Goal: Information Seeking & Learning: Learn about a topic

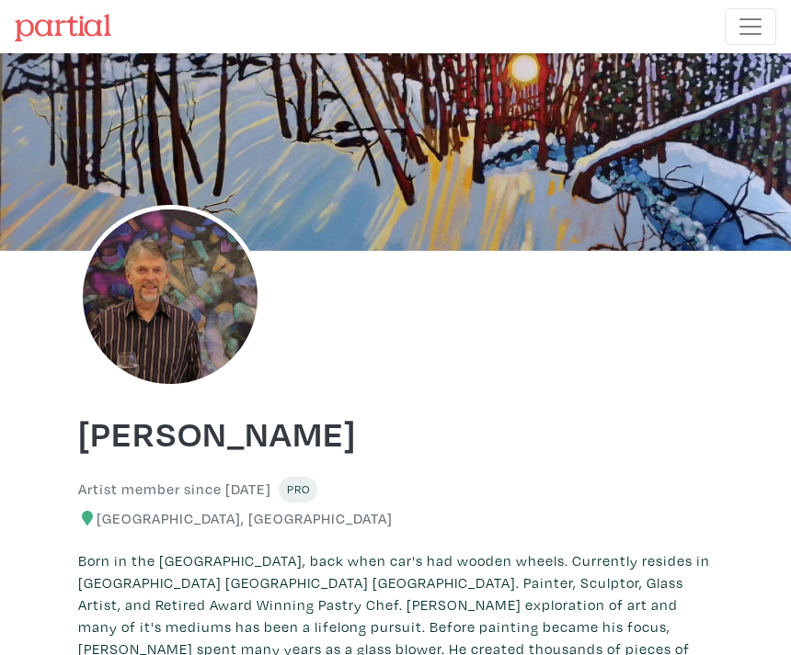
click at [738, 25] on span "Toggle navigation" at bounding box center [750, 27] width 28 height 28
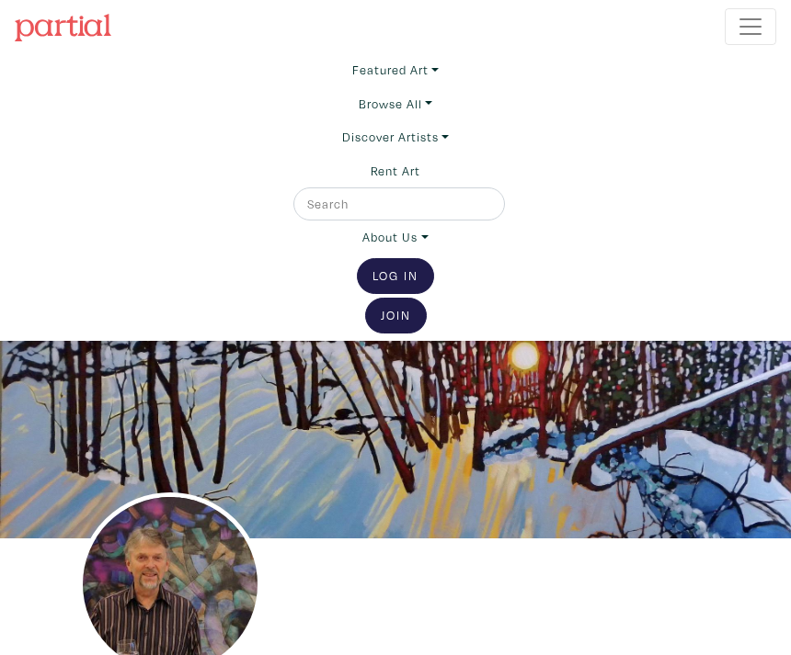
click at [427, 86] on link "Browse All" at bounding box center [395, 69] width 86 height 33
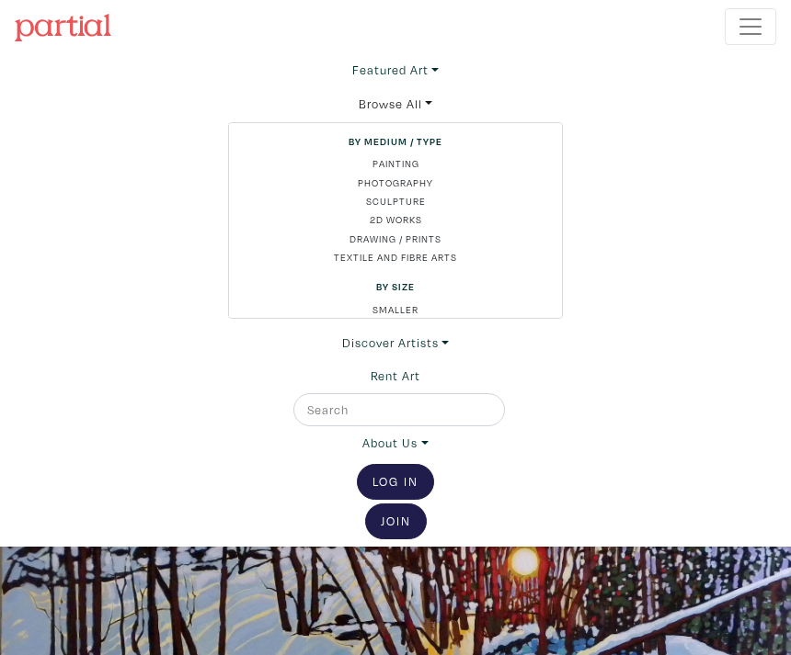
click at [409, 160] on link "Painting" at bounding box center [395, 163] width 303 height 15
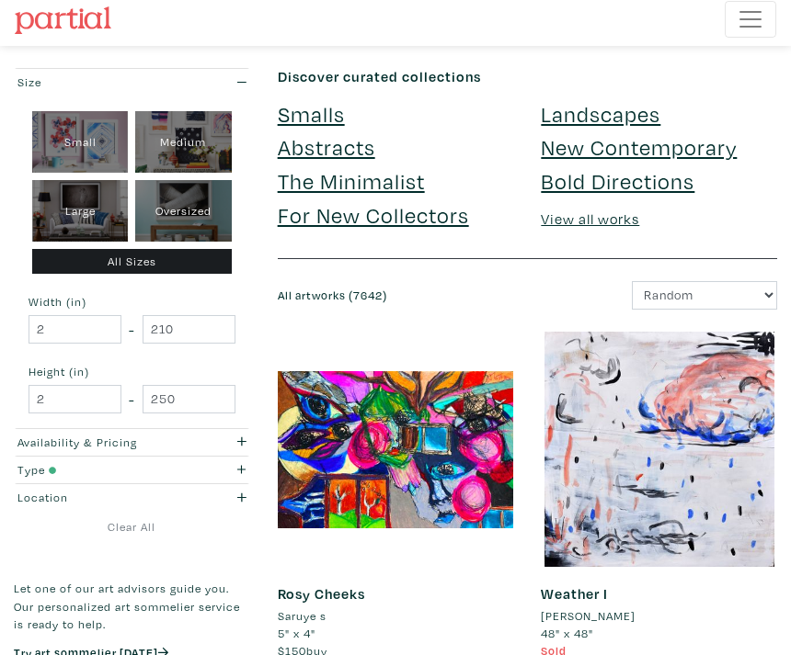
scroll to position [10, 0]
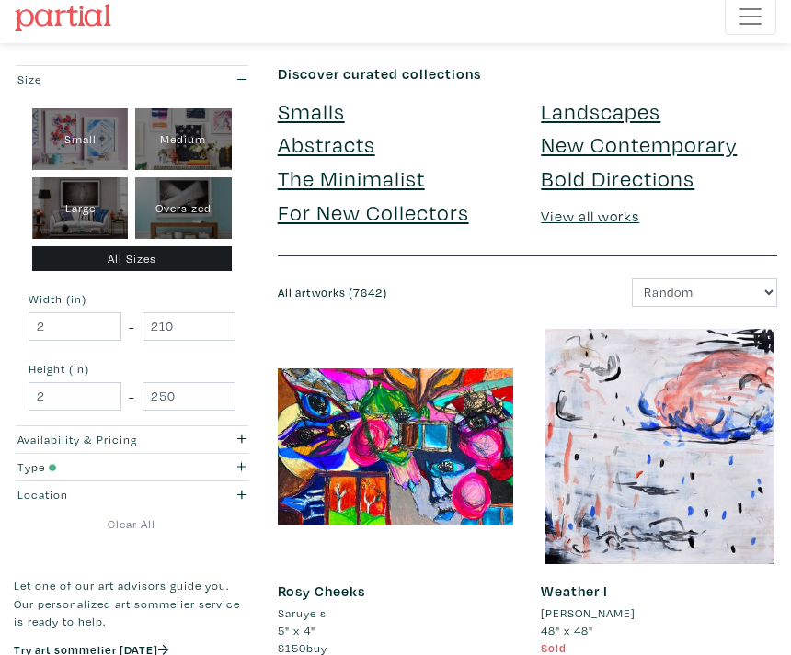
click at [348, 142] on link "Abstracts" at bounding box center [326, 144] width 97 height 28
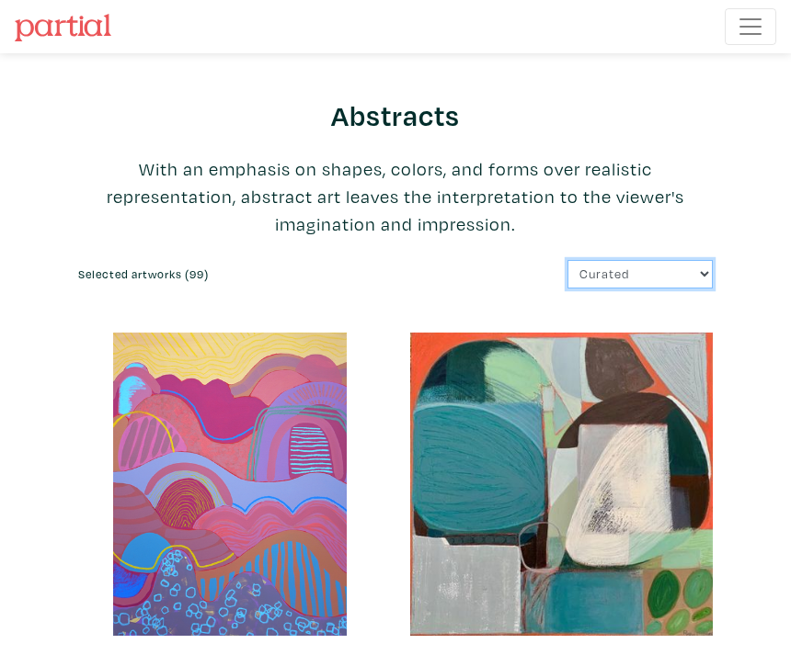
click at [685, 279] on select "Curated Newest Random Price: Low to High Price: High to Low" at bounding box center [639, 274] width 145 height 28
select select "id"
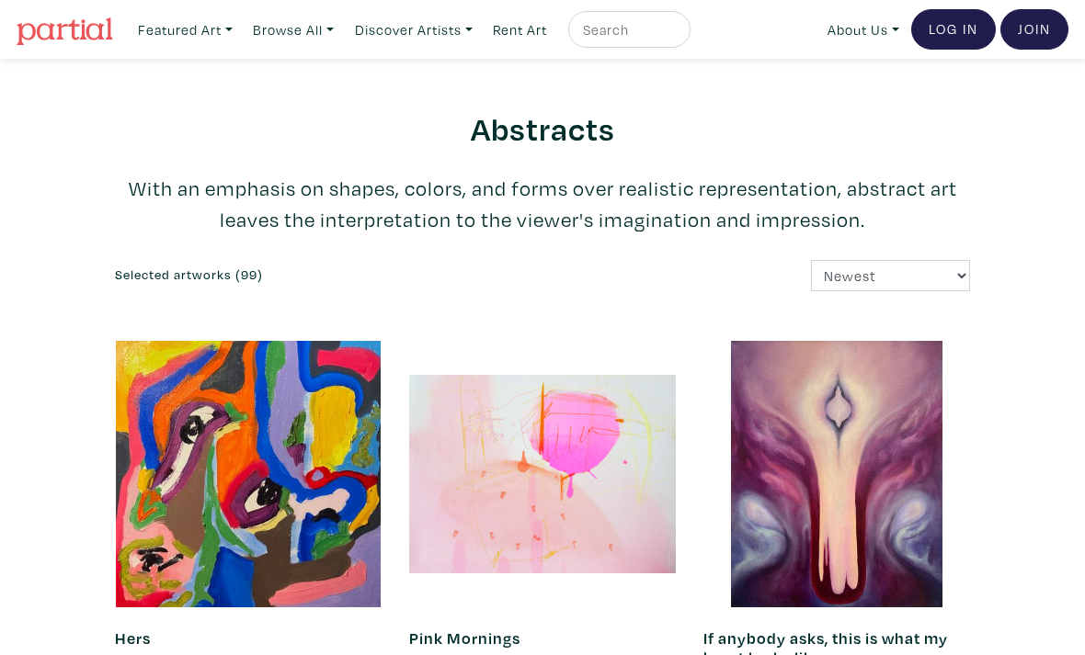
click at [241, 27] on link "Browse All" at bounding box center [185, 30] width 111 height 38
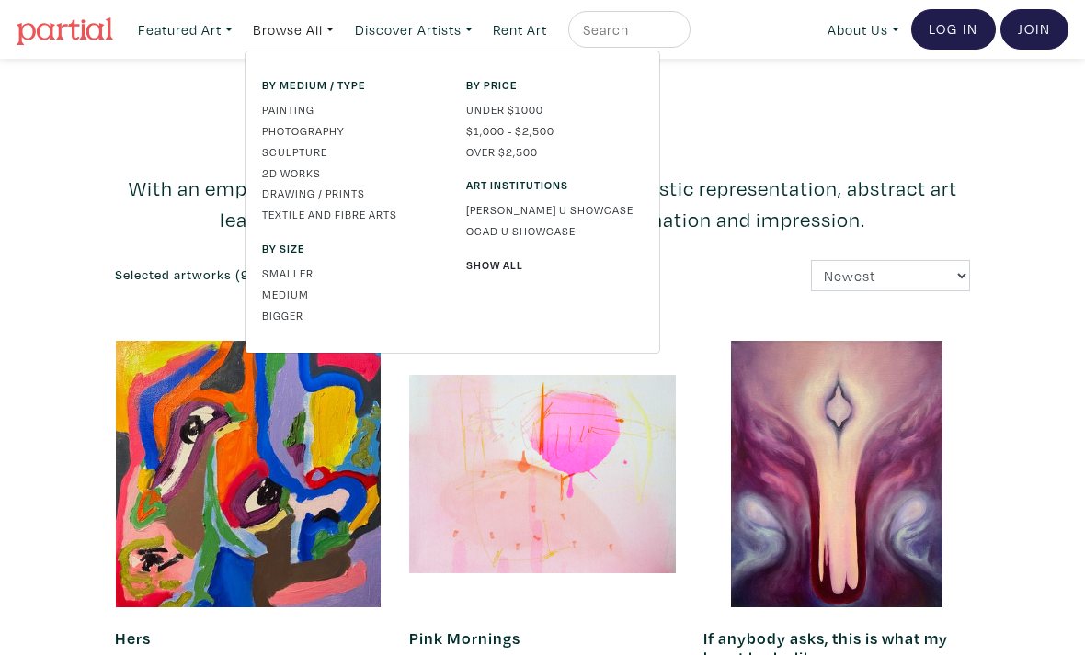
click at [307, 111] on link "Painting" at bounding box center [350, 109] width 177 height 17
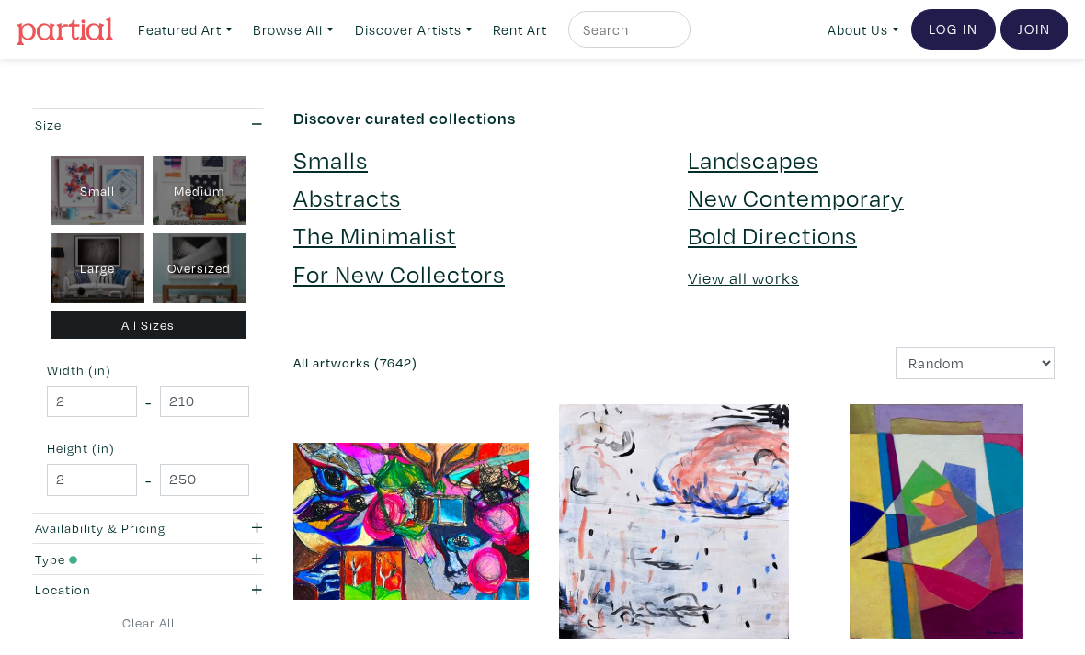
click at [344, 163] on link "Smalls" at bounding box center [330, 159] width 74 height 32
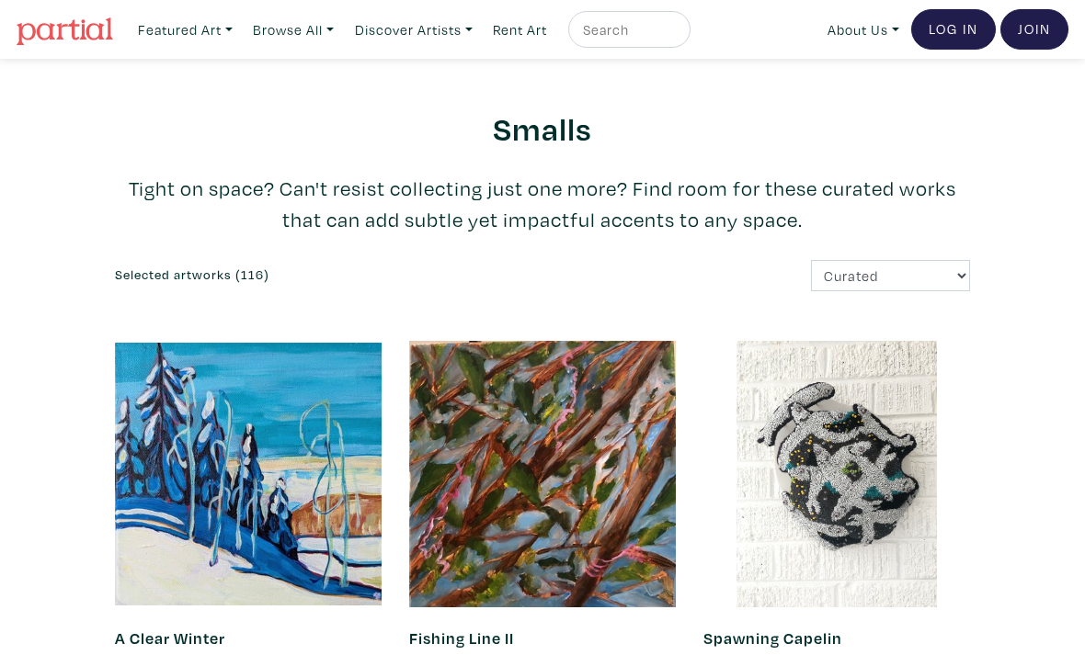
click at [229, 34] on link "Featured Art" at bounding box center [185, 30] width 111 height 38
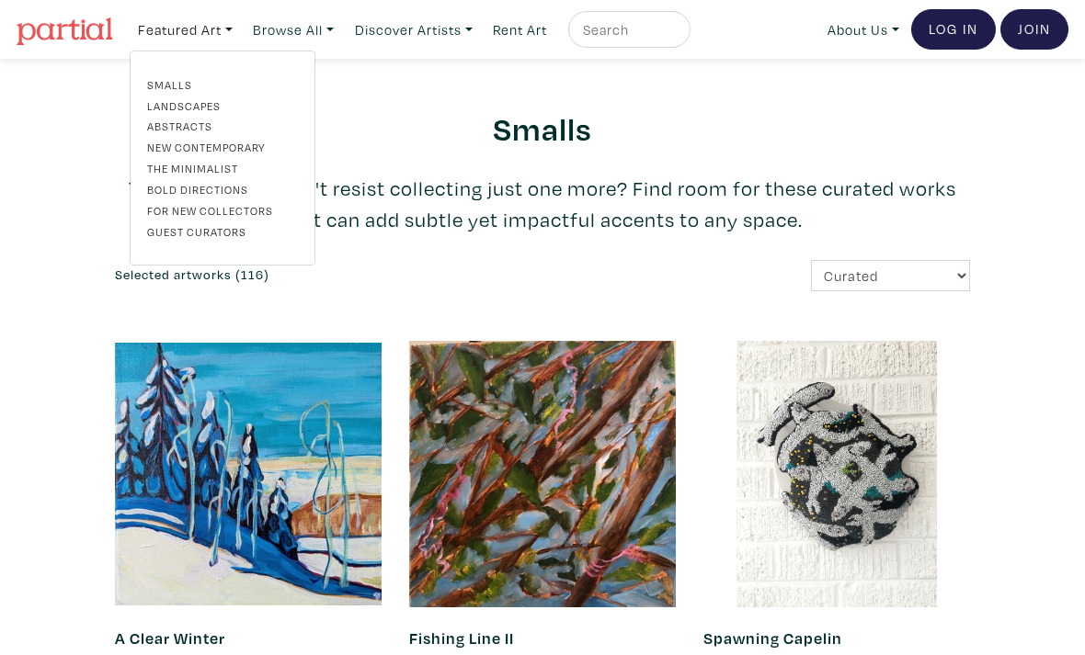
click at [227, 108] on link "Landscapes" at bounding box center [222, 105] width 151 height 17
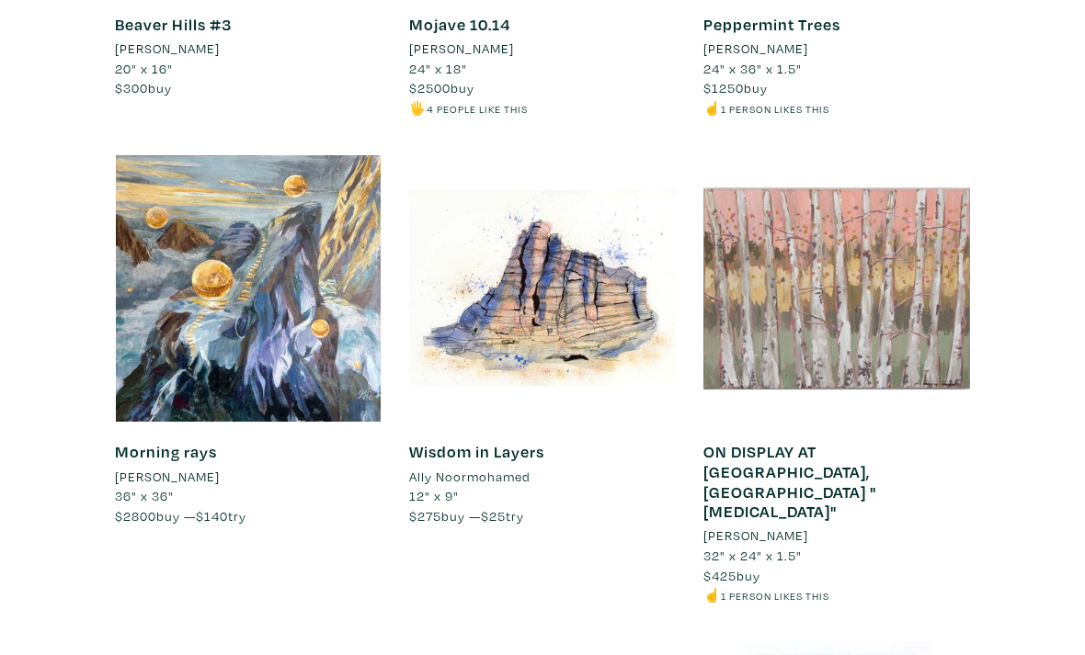
scroll to position [4039, 0]
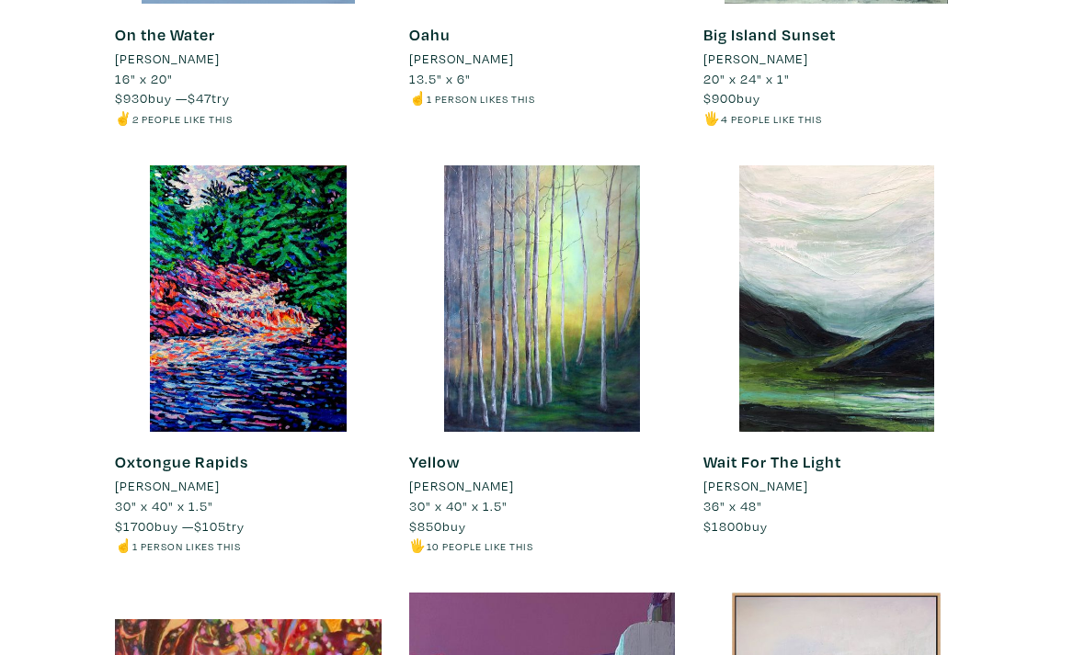
scroll to position [0, 0]
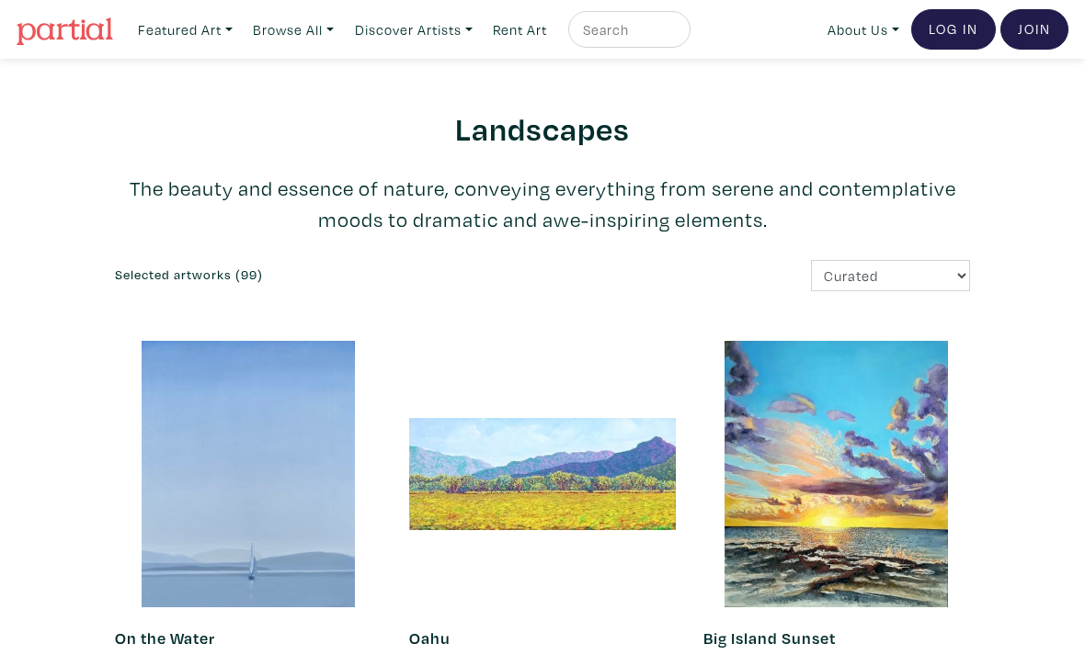
click at [220, 30] on link "Featured Art" at bounding box center [185, 30] width 111 height 38
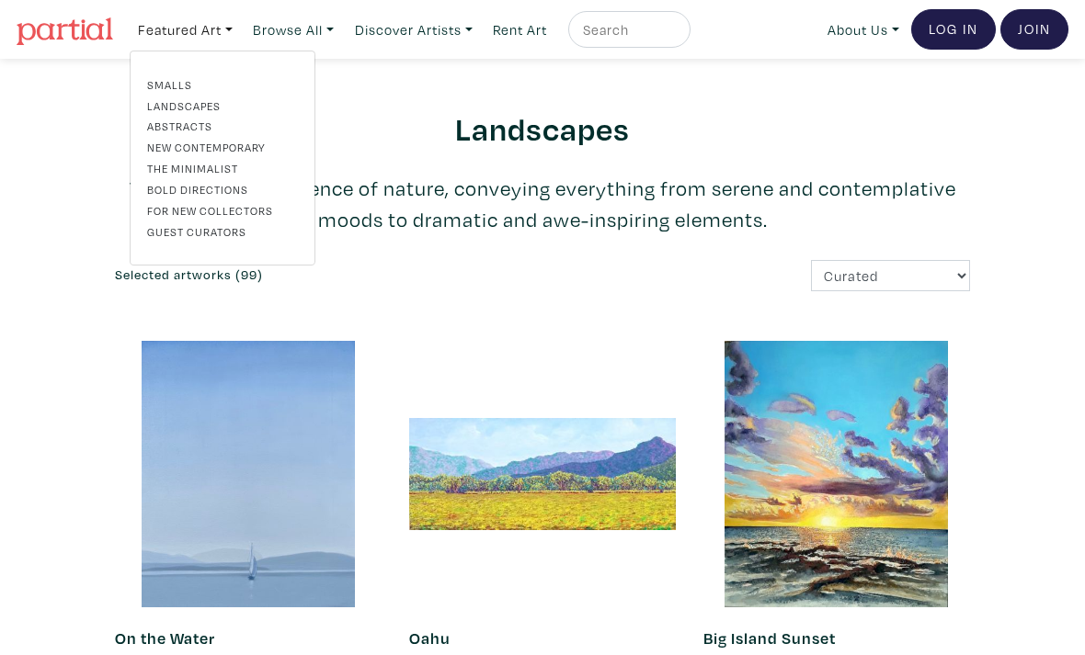
click at [183, 84] on link "Smalls" at bounding box center [222, 84] width 151 height 17
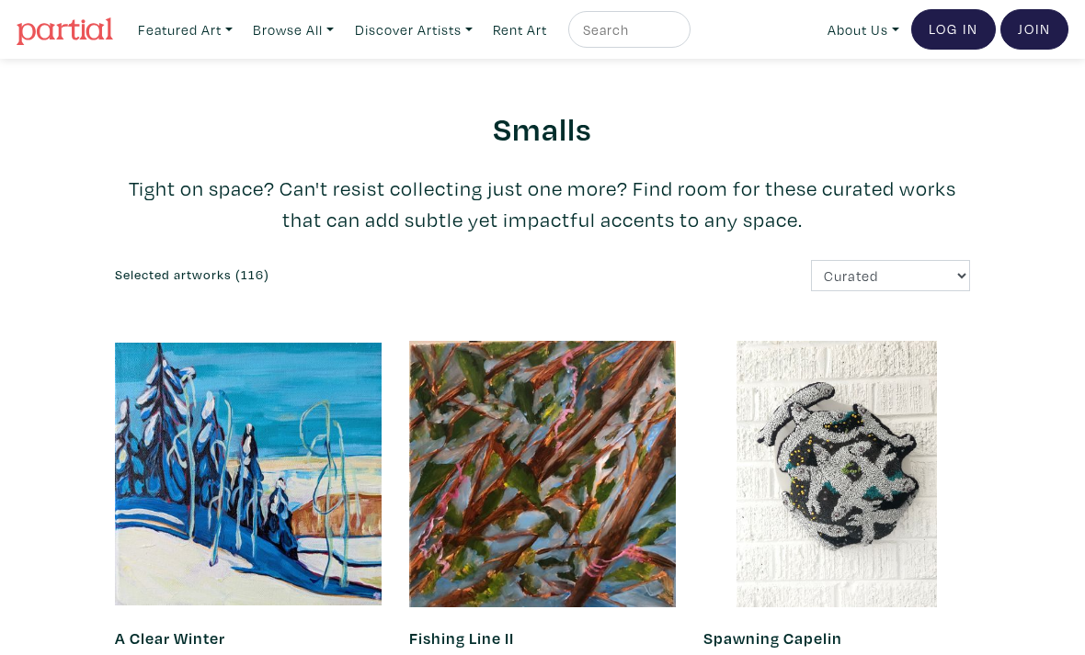
click at [223, 28] on link "Featured Art" at bounding box center [185, 30] width 111 height 38
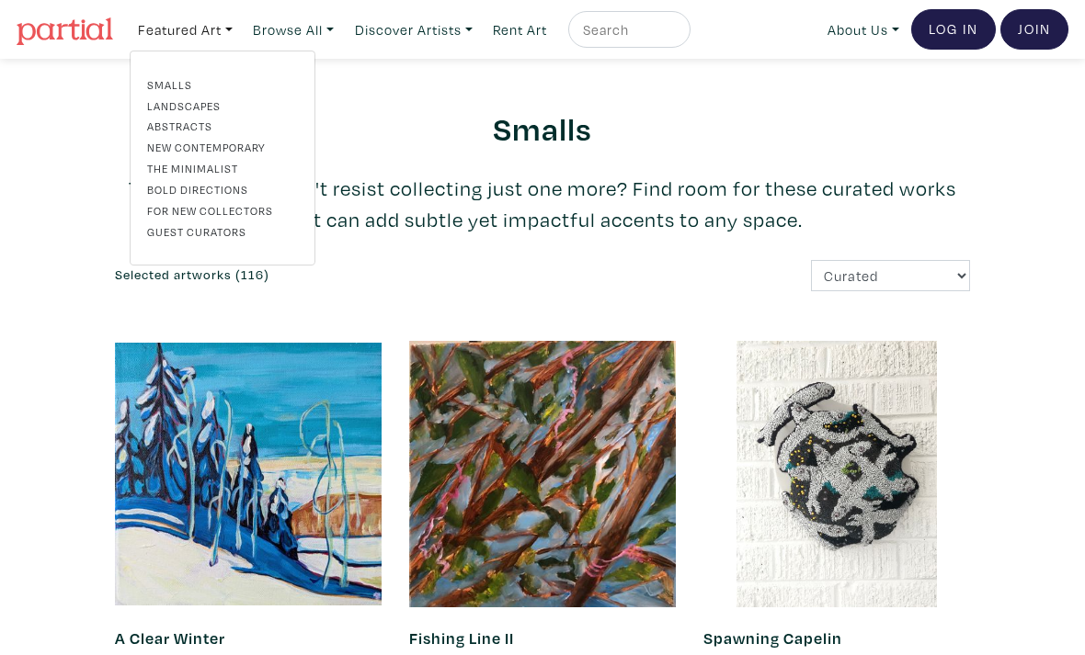
click at [264, 148] on link "New Contemporary" at bounding box center [222, 147] width 151 height 17
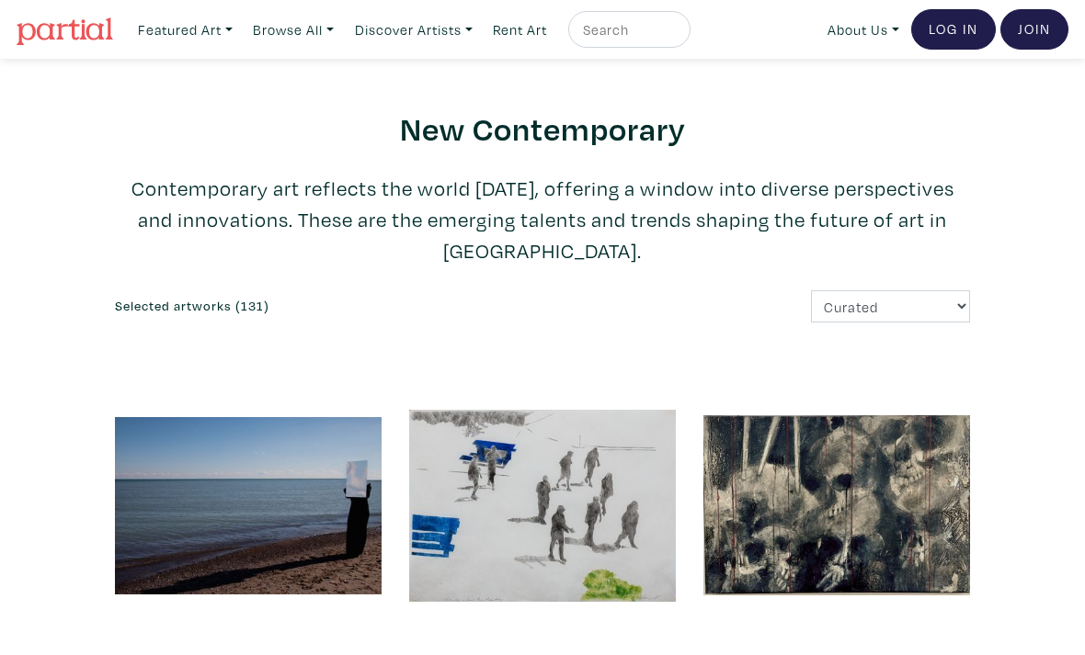
click at [223, 32] on link "Featured Art" at bounding box center [185, 30] width 111 height 38
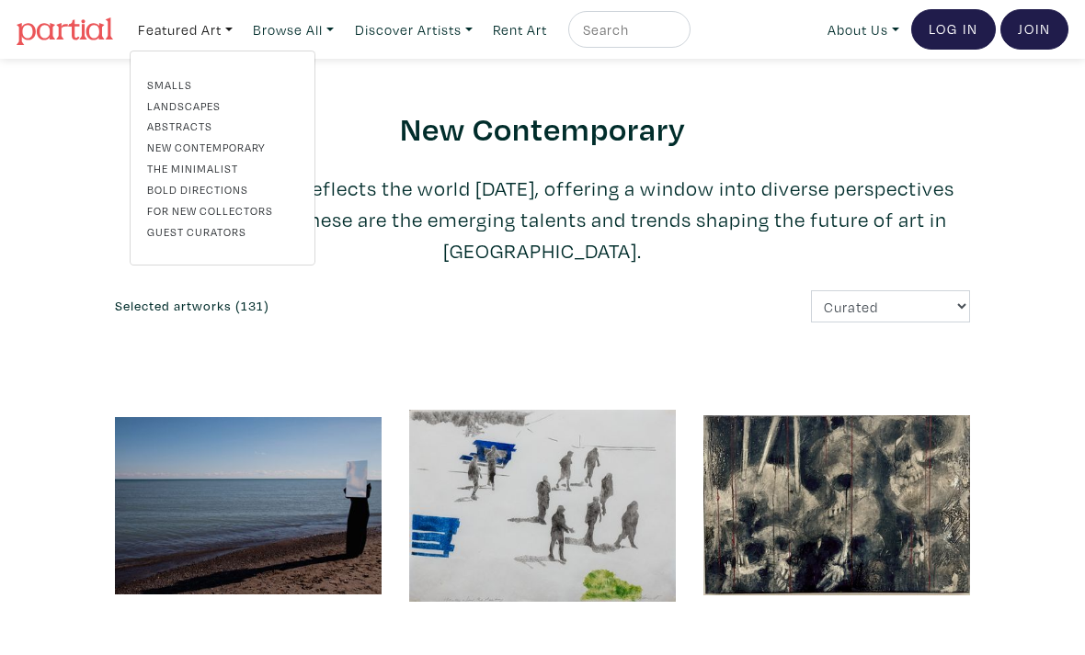
click at [229, 170] on link "The Minimalist" at bounding box center [222, 168] width 151 height 17
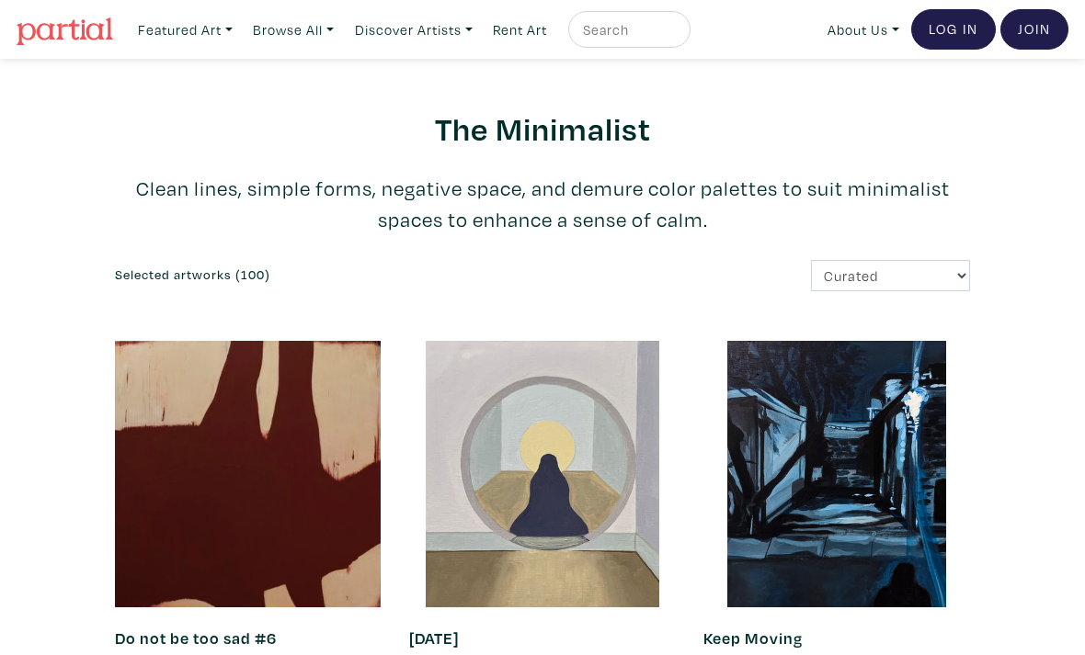
click at [210, 32] on link "Featured Art" at bounding box center [185, 30] width 111 height 38
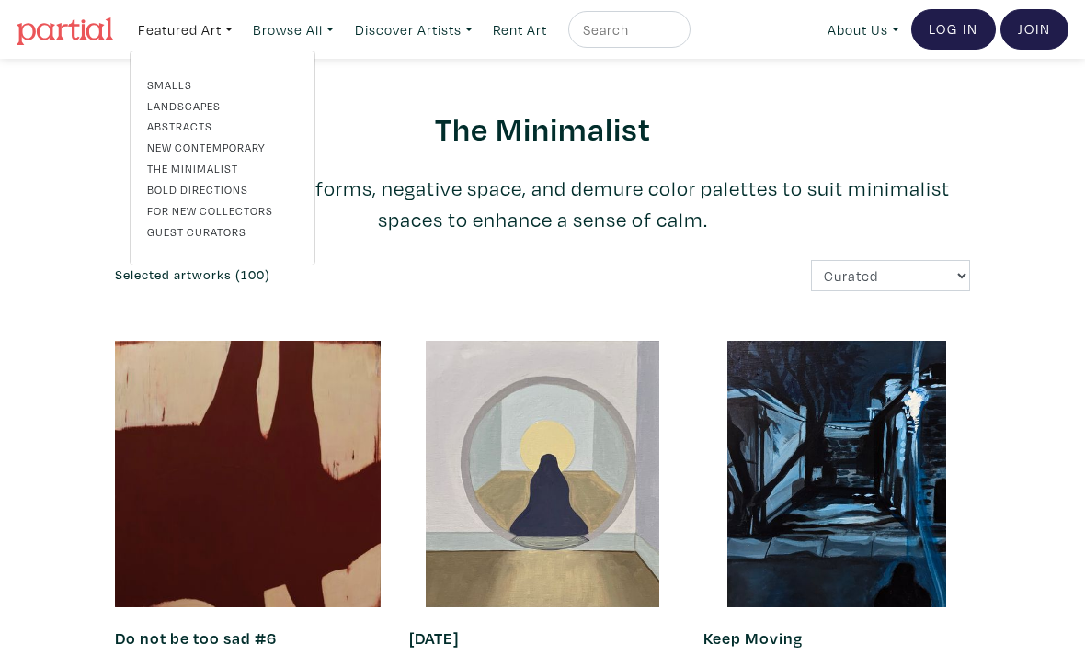
click at [241, 27] on link "Browse All" at bounding box center [185, 30] width 111 height 38
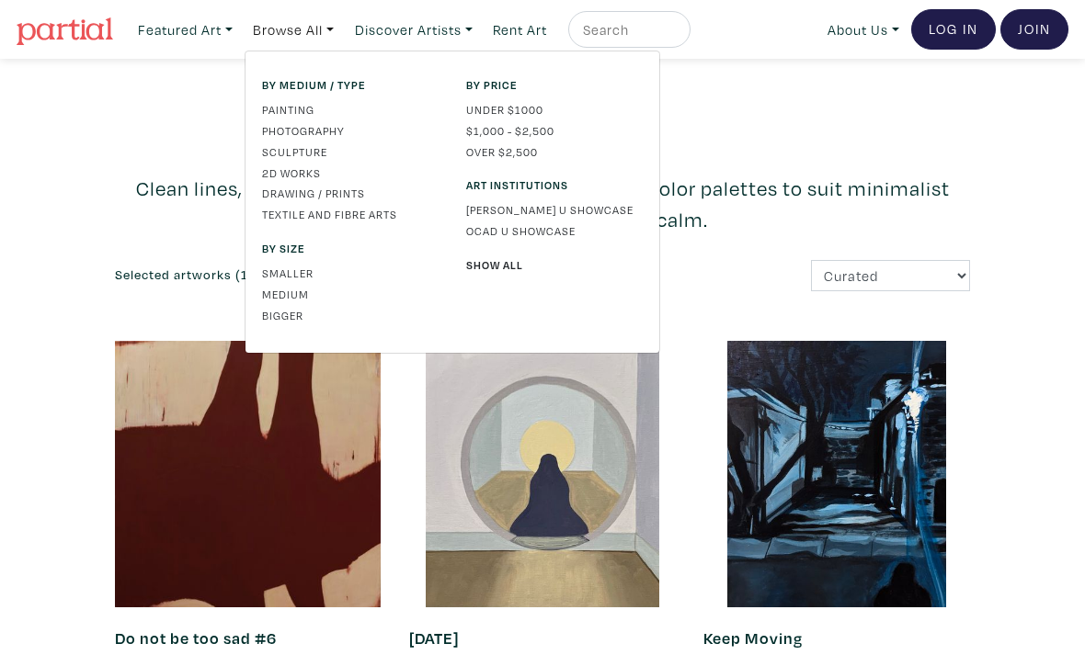
click at [302, 109] on link "Painting" at bounding box center [350, 109] width 177 height 17
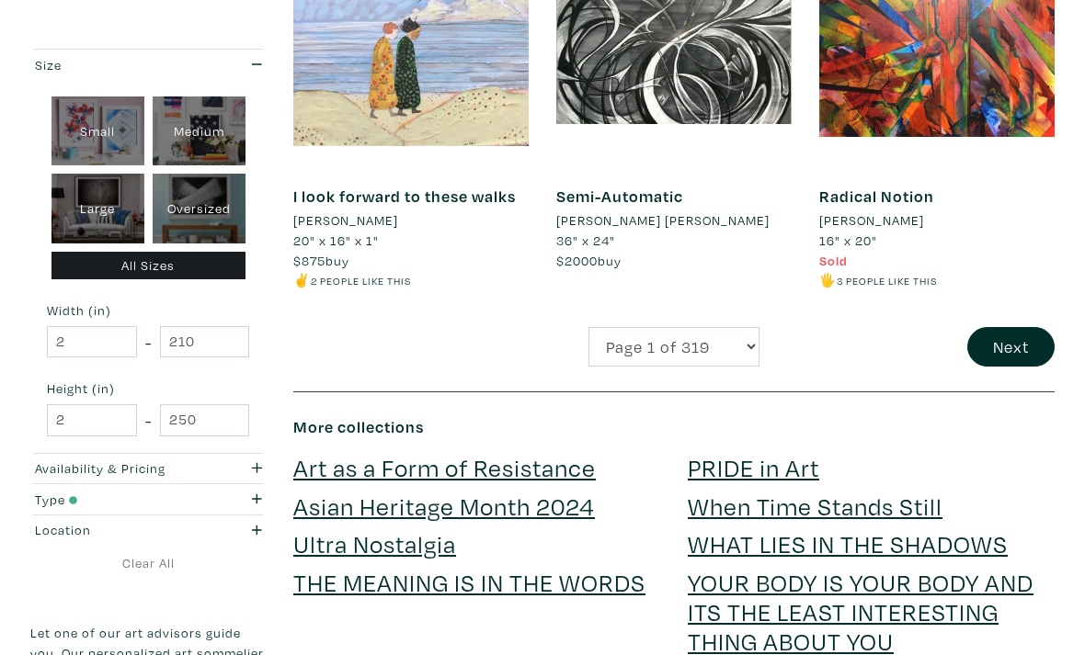
scroll to position [3232, 0]
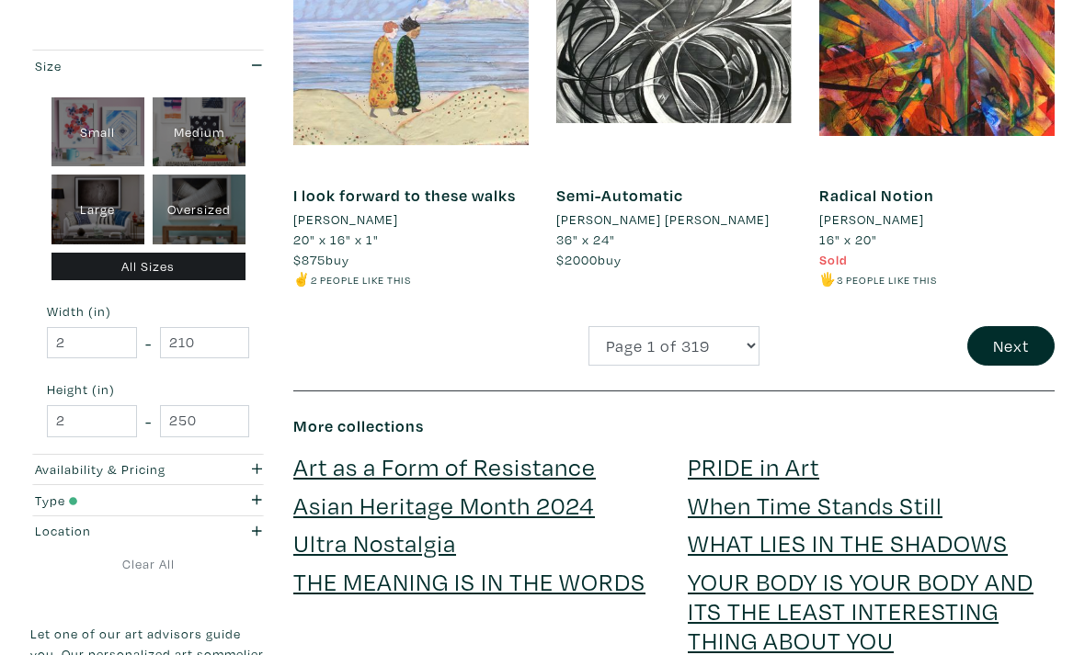
click at [1015, 328] on button "Next" at bounding box center [1010, 346] width 87 height 40
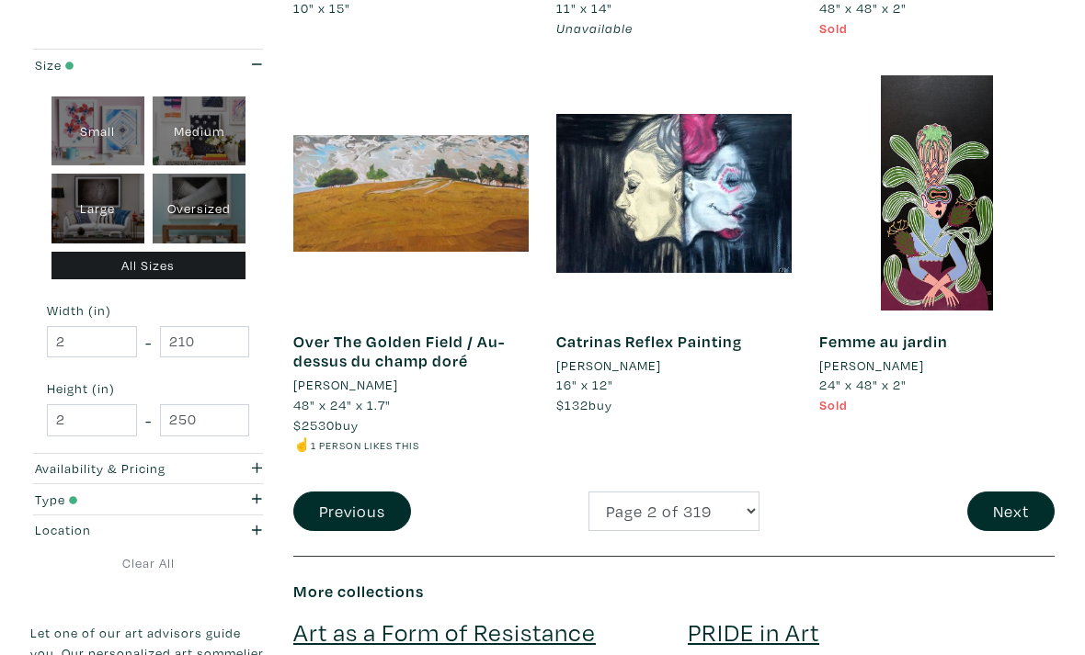
scroll to position [3066, 0]
click at [1009, 492] on button "Next" at bounding box center [1010, 512] width 87 height 40
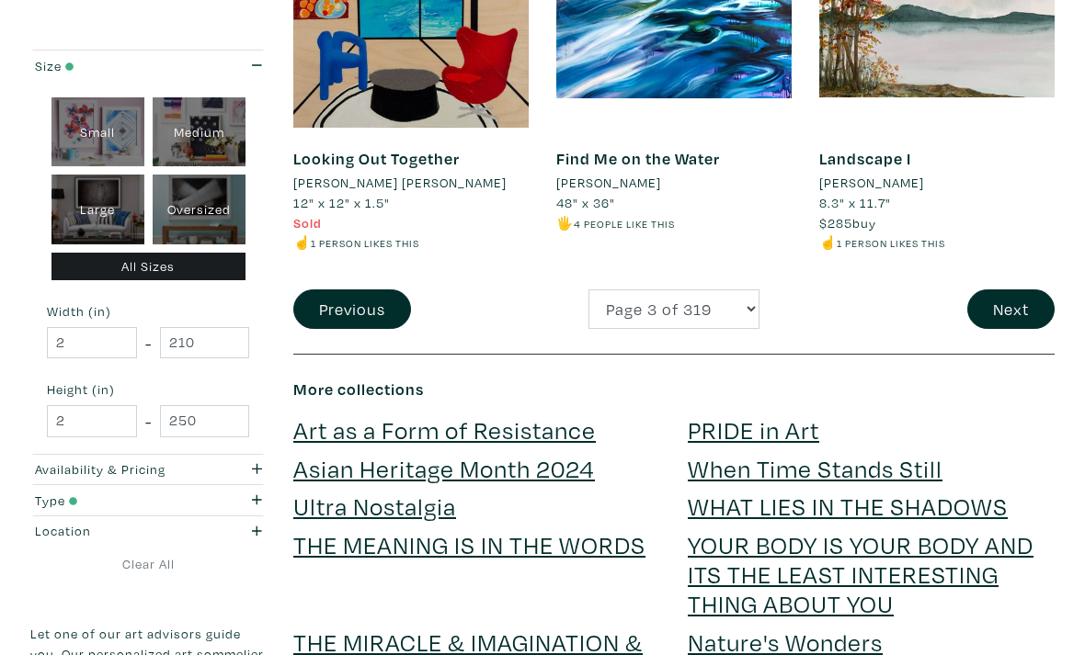
scroll to position [3275, 0]
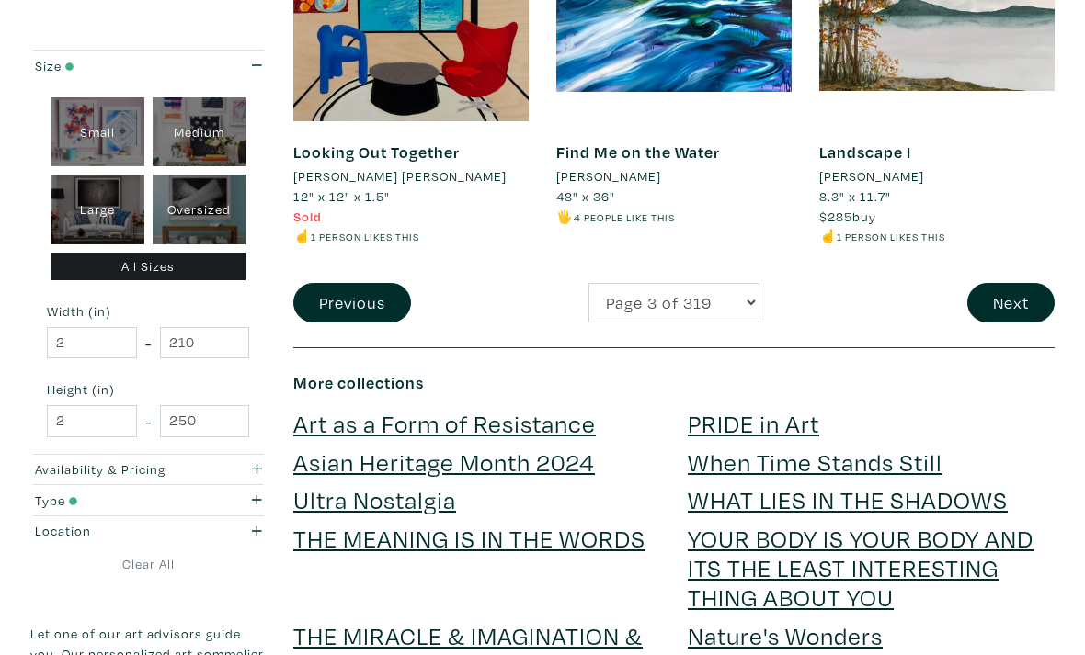
click at [1001, 283] on button "Next" at bounding box center [1010, 303] width 87 height 40
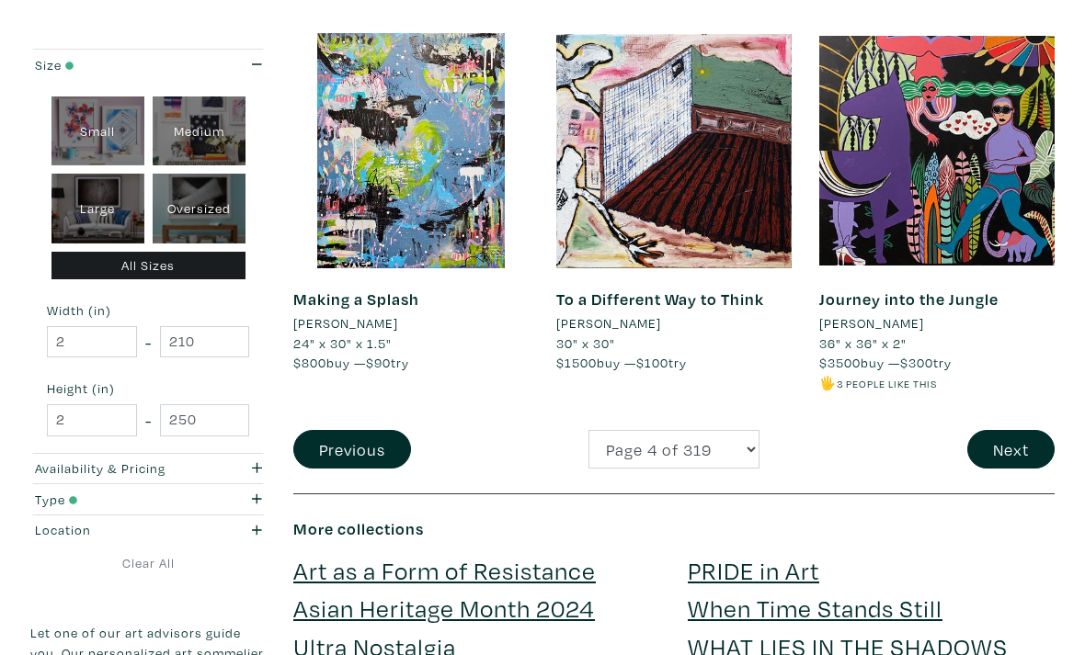
scroll to position [3148, 0]
click at [1015, 430] on button "Next" at bounding box center [1010, 450] width 87 height 40
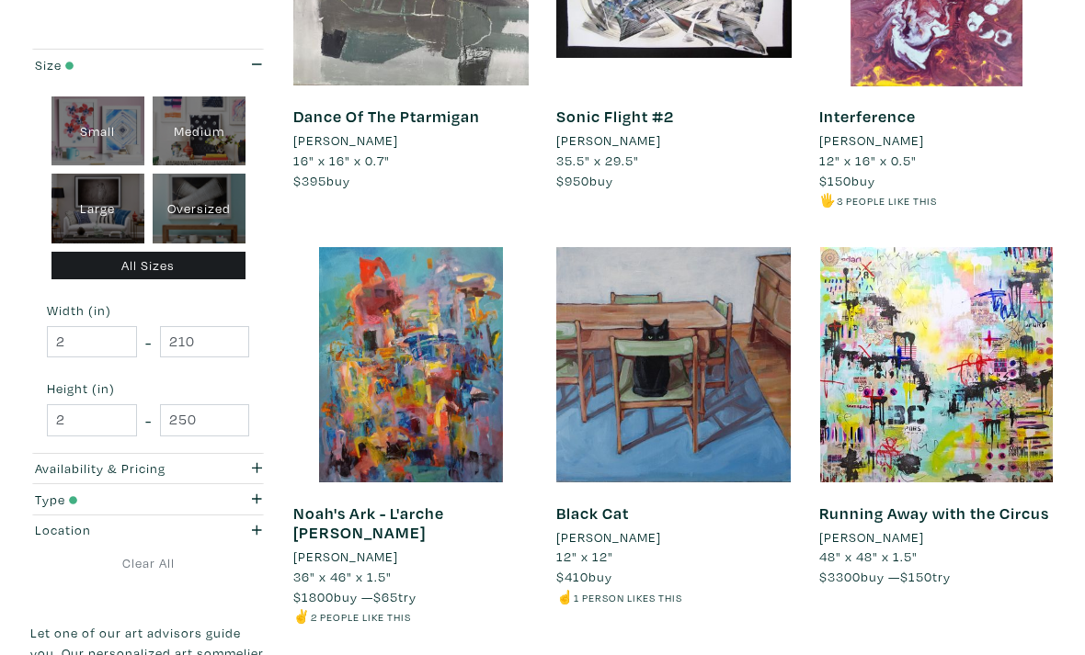
scroll to position [1724, 0]
click at [724, 400] on div at bounding box center [673, 364] width 235 height 235
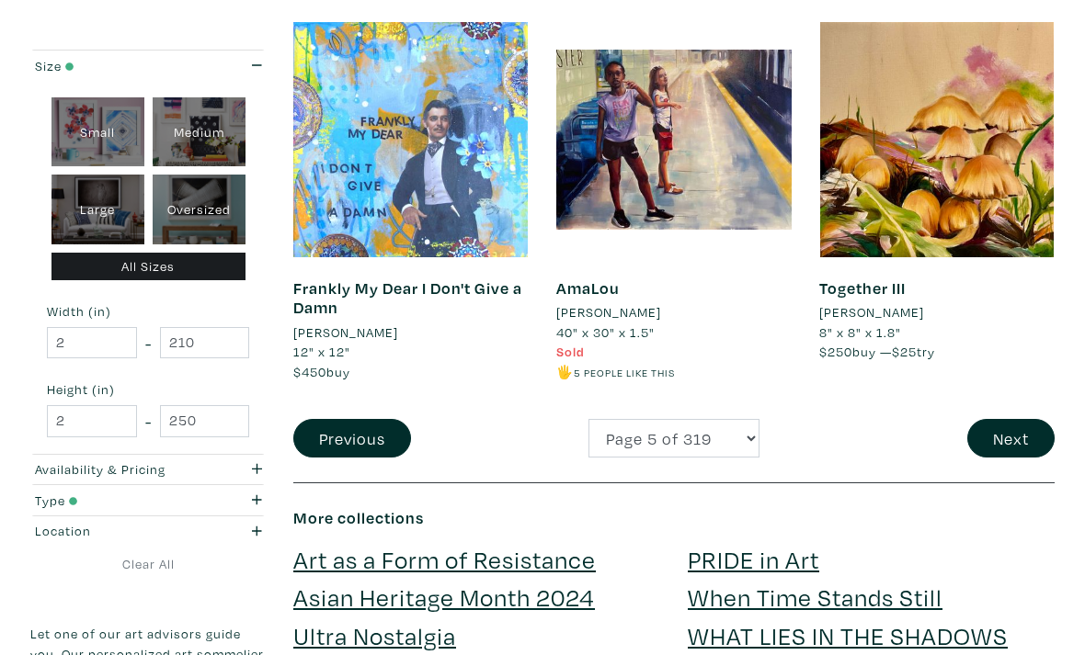
scroll to position [3162, 0]
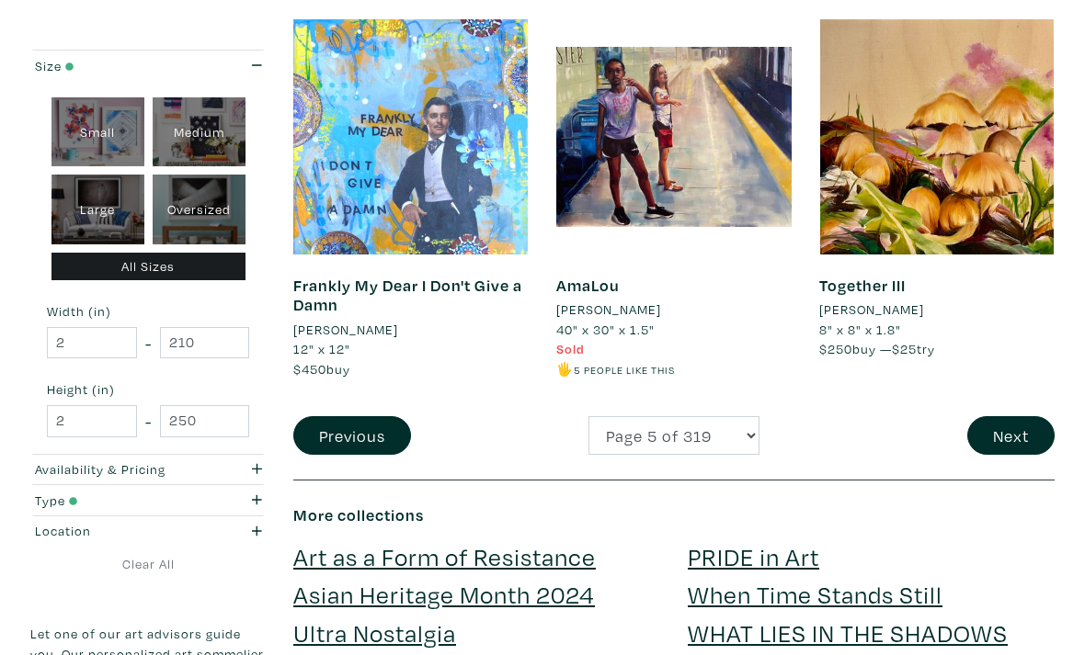
click at [993, 416] on button "Next" at bounding box center [1010, 436] width 87 height 40
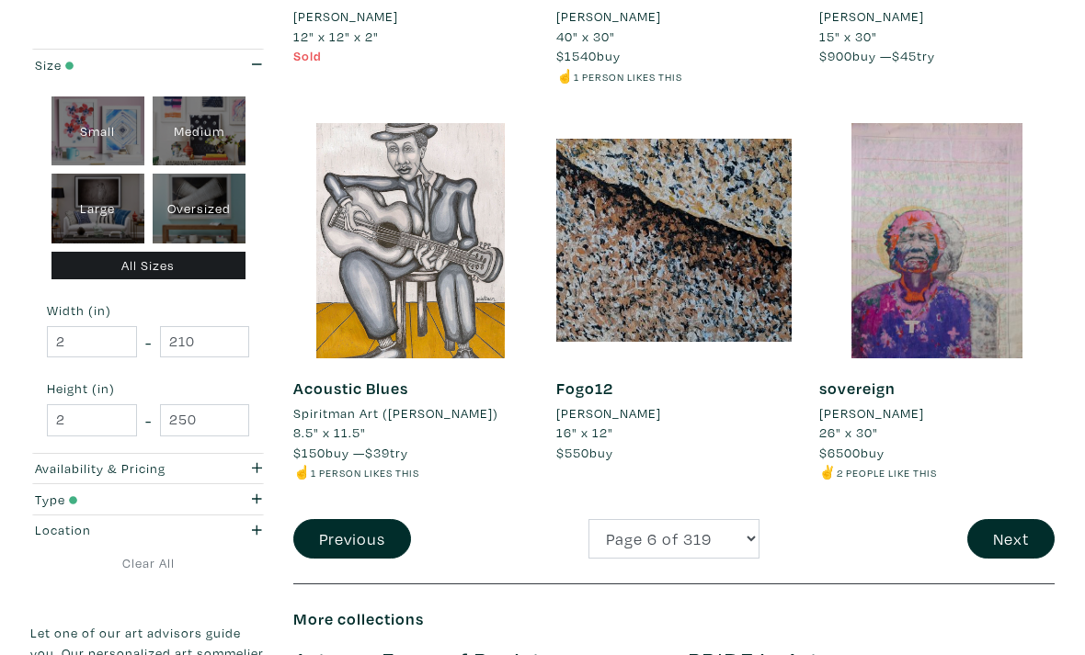
scroll to position [3059, 0]
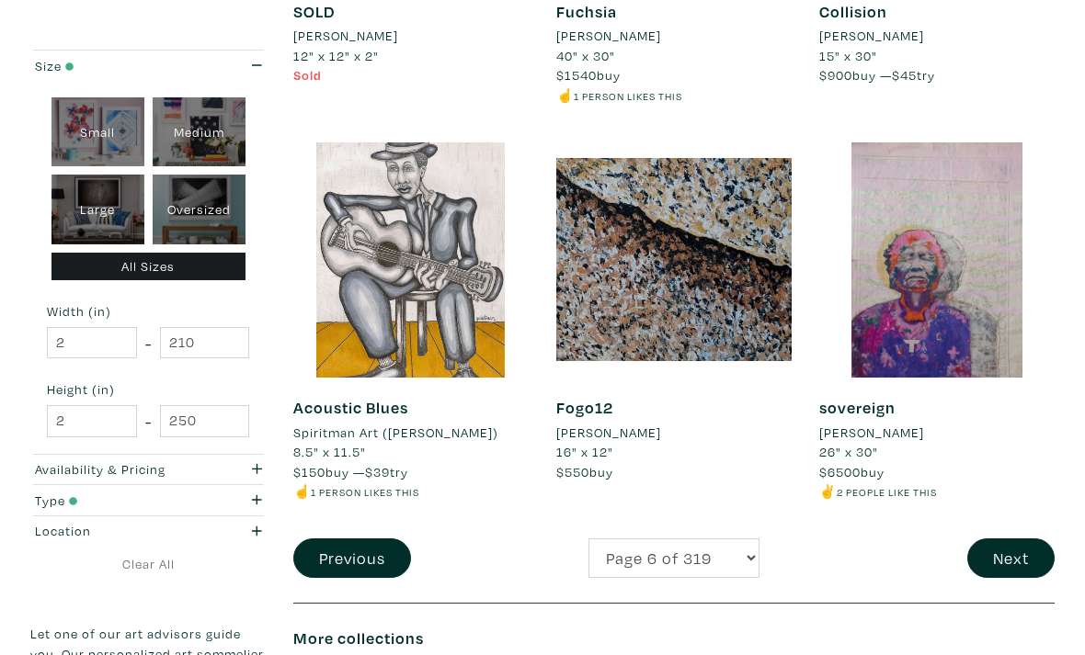
click at [1003, 539] on button "Next" at bounding box center [1010, 559] width 87 height 40
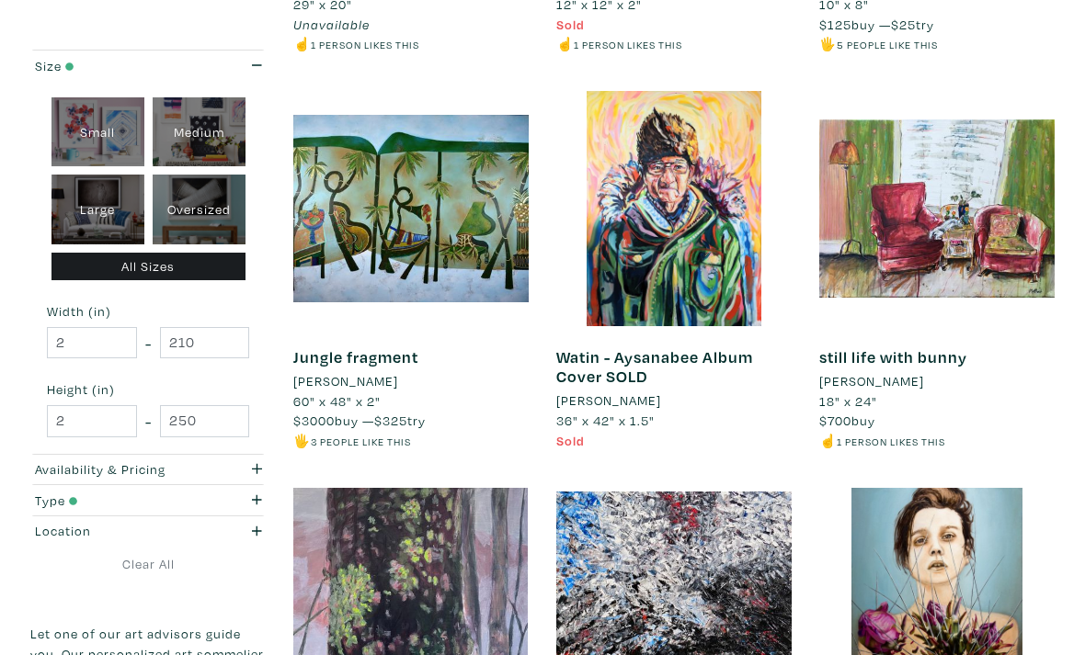
scroll to position [704, 0]
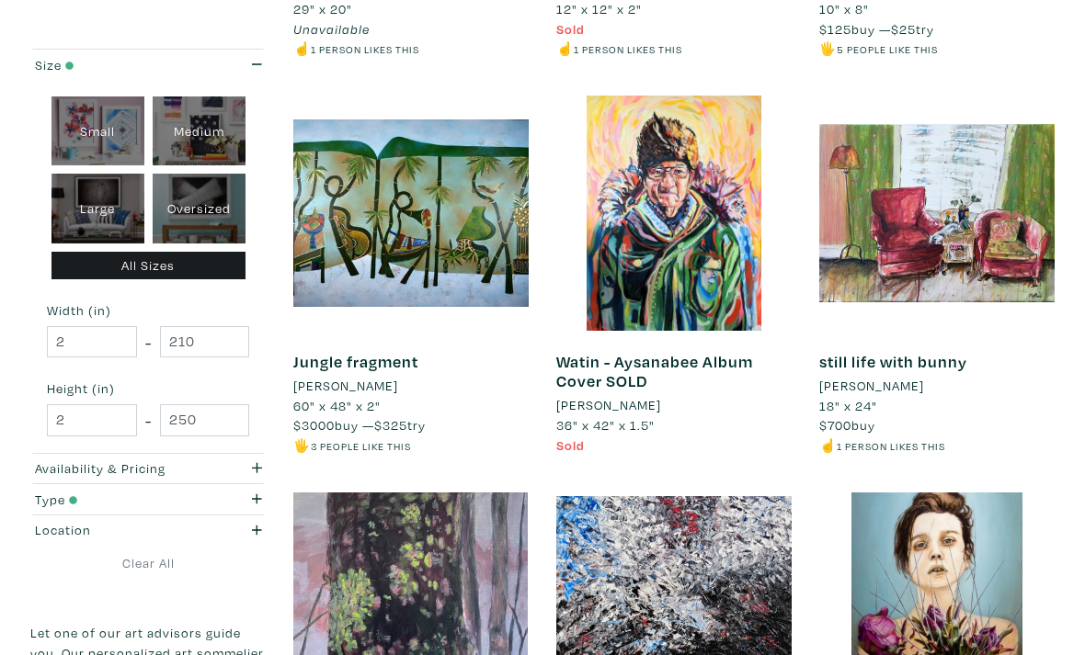
click at [1005, 213] on div at bounding box center [936, 214] width 235 height 235
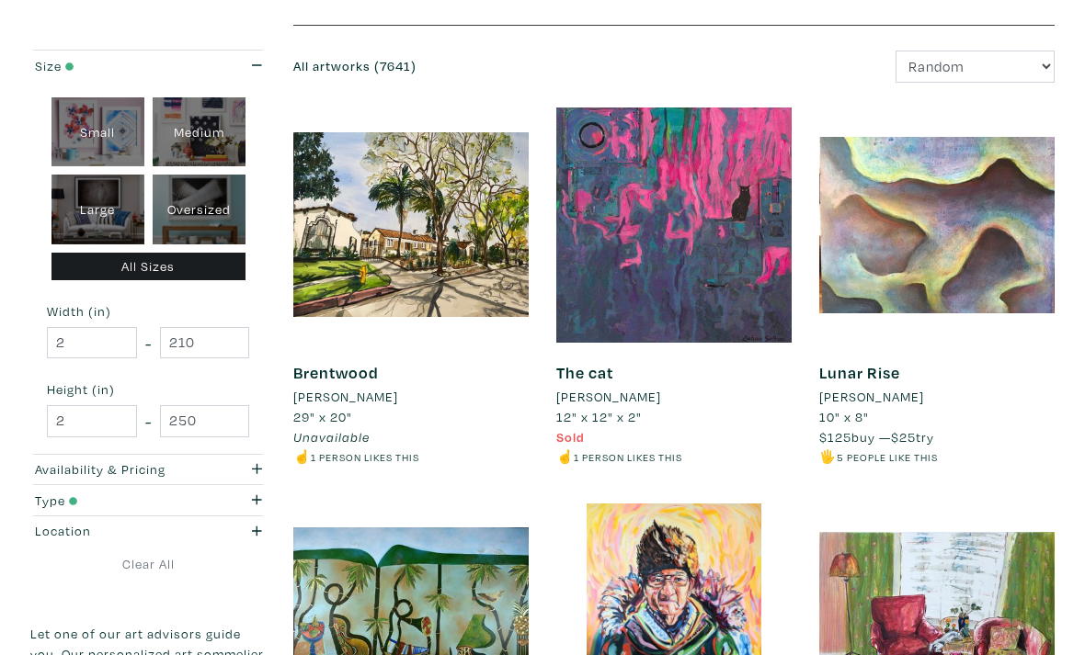
scroll to position [0, 0]
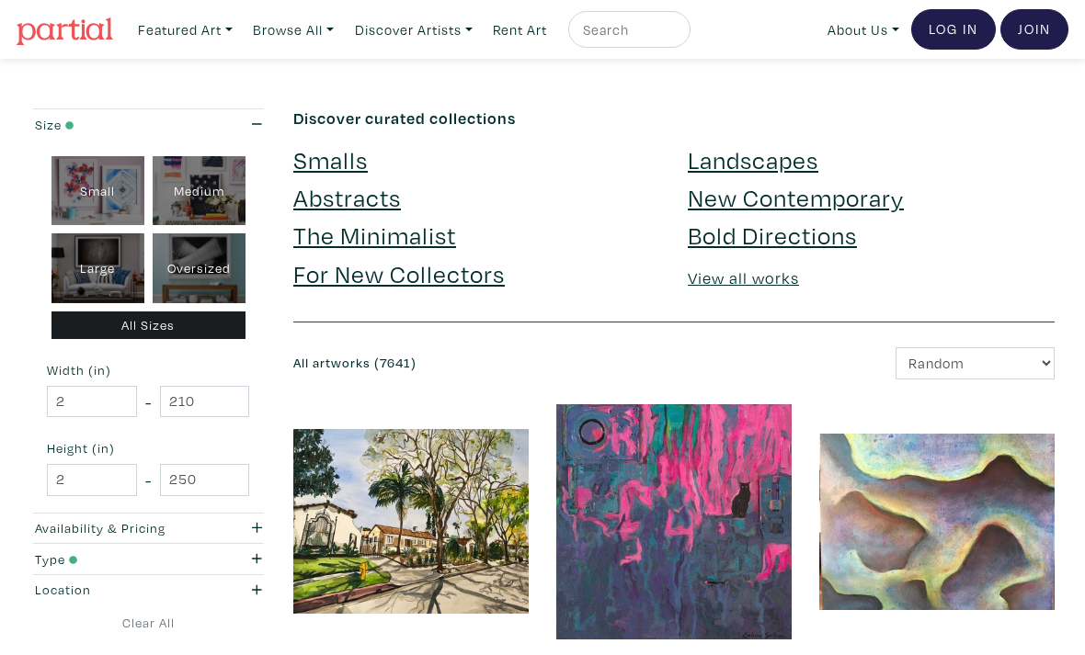
click at [365, 543] on div at bounding box center [410, 522] width 235 height 235
